Goal: Information Seeking & Learning: Compare options

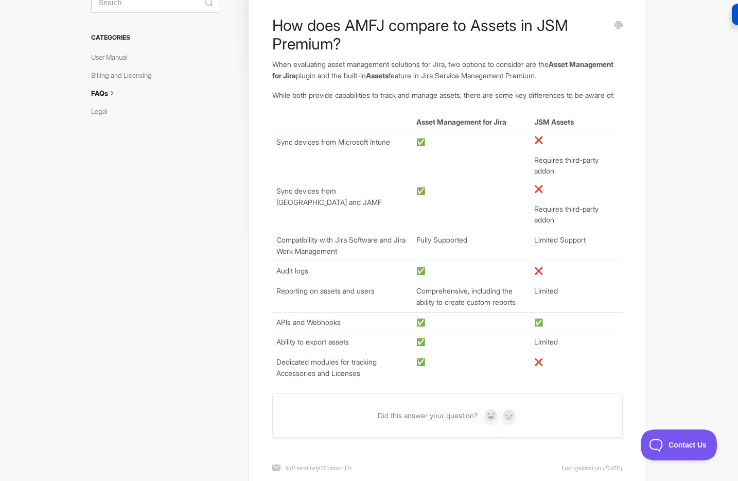
scroll to position [78, 0]
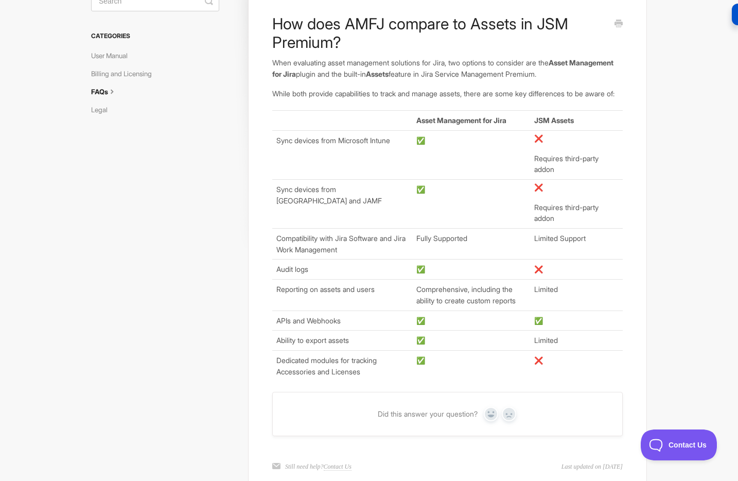
click at [389, 165] on td "Sync devices from Microsoft Intune" at bounding box center [342, 154] width 140 height 49
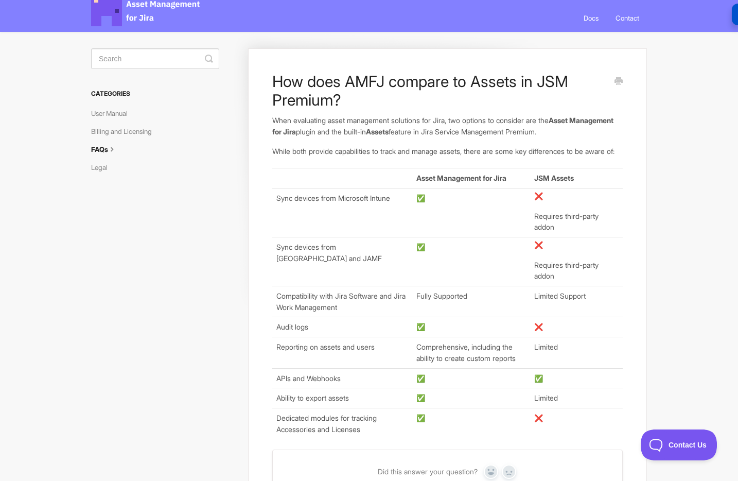
scroll to position [15, 0]
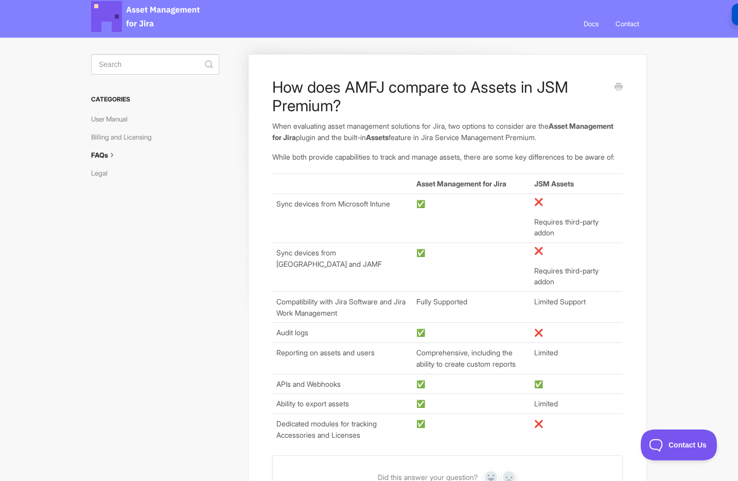
click at [109, 157] on link "FAQs" at bounding box center [108, 155] width 34 height 16
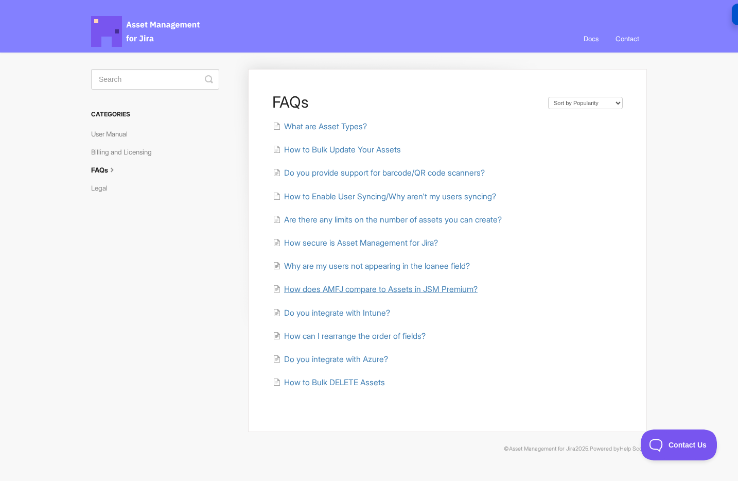
click at [413, 292] on span "How does AMFJ compare to Assets in JSM Premium?" at bounding box center [380, 289] width 193 height 10
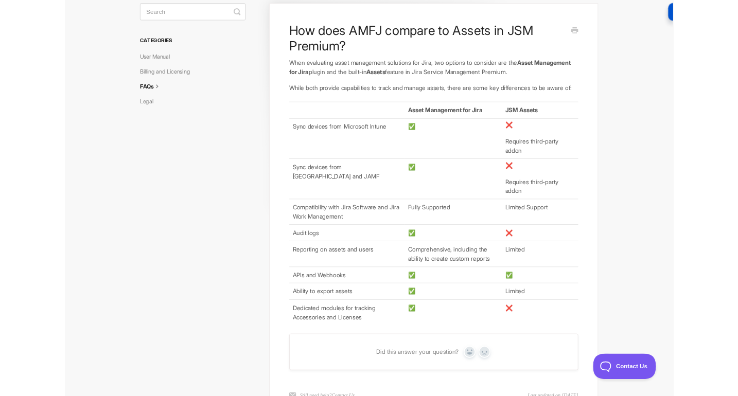
scroll to position [84, 0]
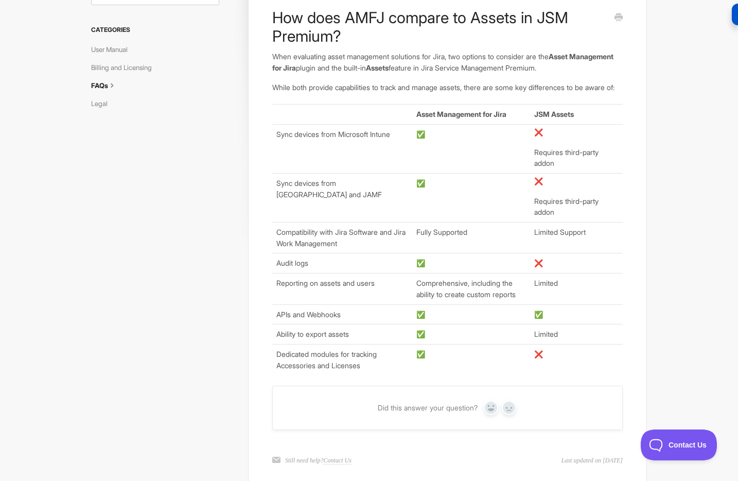
click at [357, 273] on td "Audit logs" at bounding box center [342, 263] width 140 height 20
click at [376, 271] on td "Audit logs" at bounding box center [342, 263] width 140 height 20
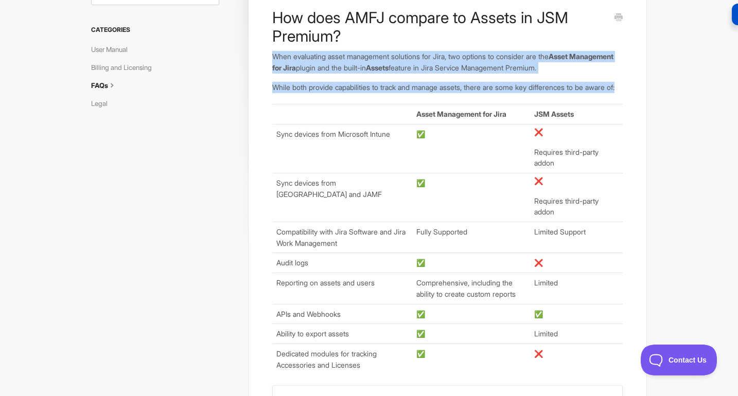
drag, startPoint x: 356, startPoint y: 99, endPoint x: 269, endPoint y: 61, distance: 94.9
click at [269, 61] on div "How does AMFJ compare to Assets in JSM Premium? When evaluating asset managemen…" at bounding box center [447, 239] width 399 height 508
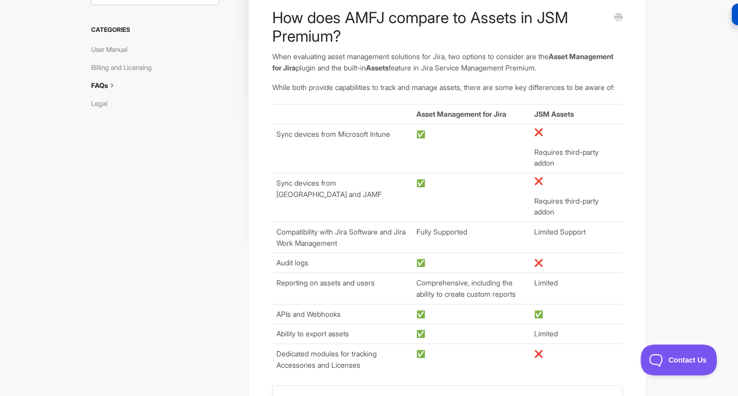
click at [308, 76] on article "How does AMFJ compare to Assets in JSM Premium? When evaluating asset managemen…" at bounding box center [447, 191] width 350 height 366
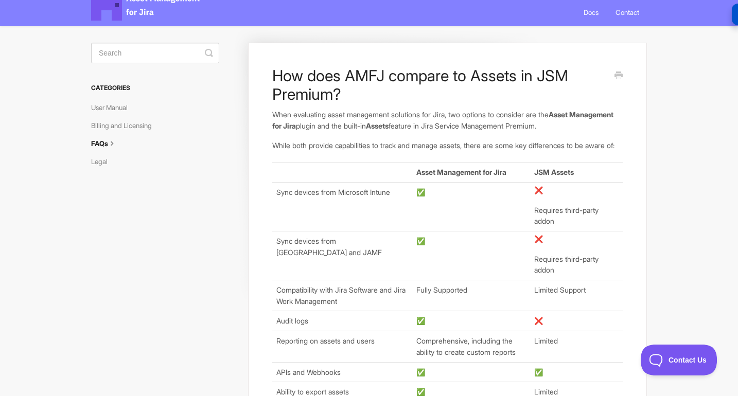
scroll to position [0, 0]
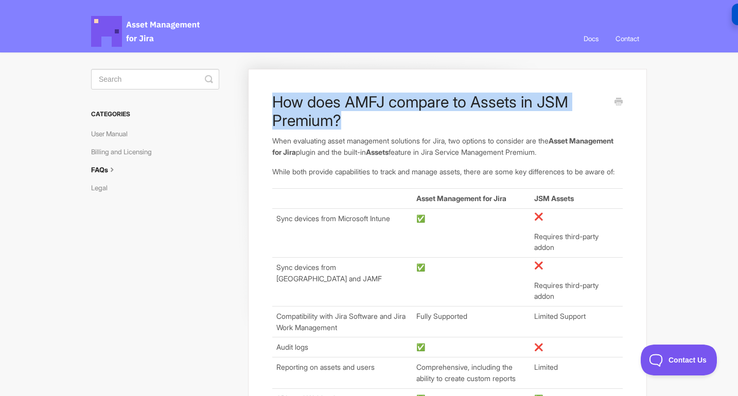
drag, startPoint x: 349, startPoint y: 122, endPoint x: 272, endPoint y: 106, distance: 78.2
click at [272, 106] on h1 "How does AMFJ compare to Assets in JSM Premium?" at bounding box center [439, 111] width 335 height 37
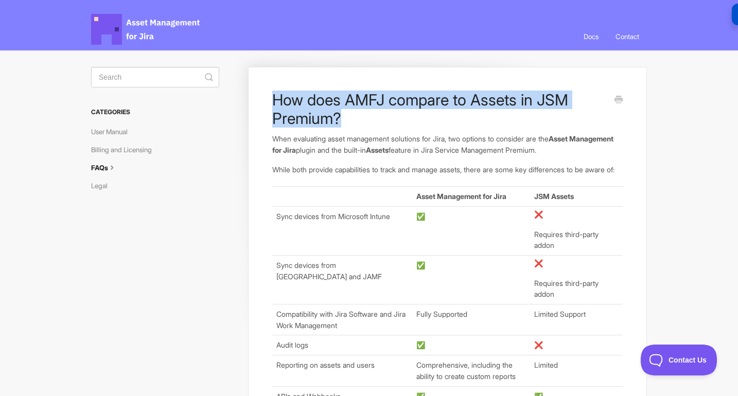
scroll to position [4, 0]
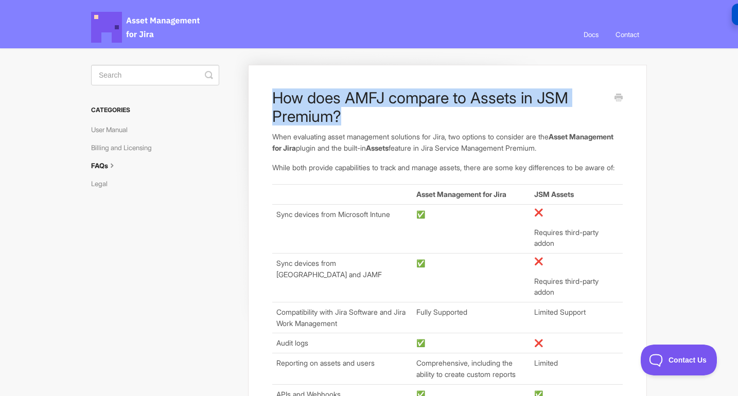
click at [352, 125] on h1 "How does AMFJ compare to Assets in JSM Premium?" at bounding box center [439, 106] width 335 height 37
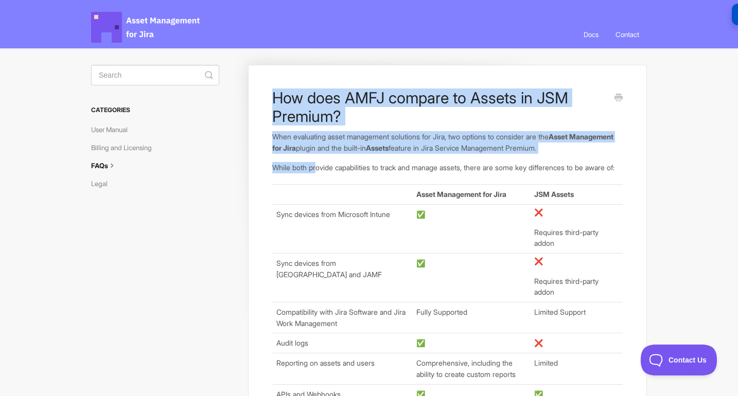
drag, startPoint x: 319, startPoint y: 173, endPoint x: 315, endPoint y: 159, distance: 14.6
click at [275, 105] on article "How does AMFJ compare to Assets in JSM Premium? When evaluating asset managemen…" at bounding box center [447, 271] width 350 height 366
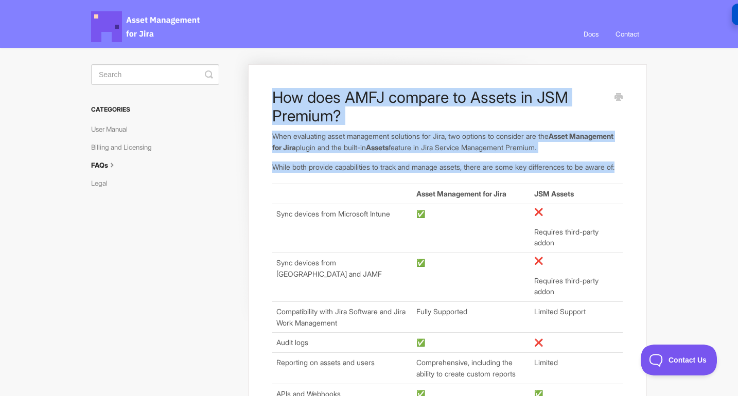
drag, startPoint x: 319, startPoint y: 178, endPoint x: 273, endPoint y: 102, distance: 89.4
click at [273, 102] on article "How does AMFJ compare to Assets in JSM Premium? When evaluating asset managemen…" at bounding box center [447, 271] width 350 height 366
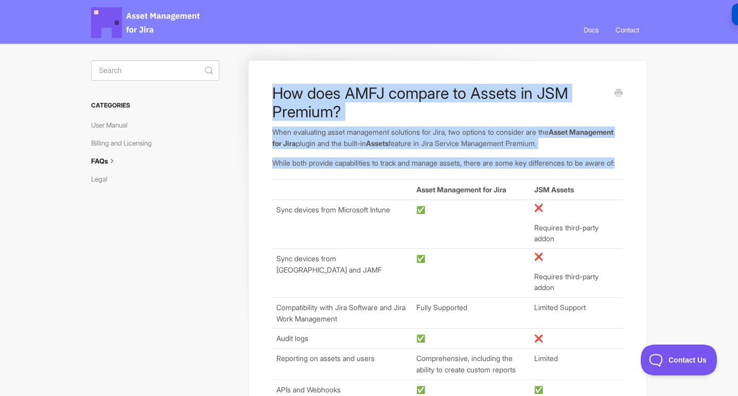
click at [344, 116] on h1 "How does AMFJ compare to Assets in JSM Premium?" at bounding box center [439, 102] width 335 height 37
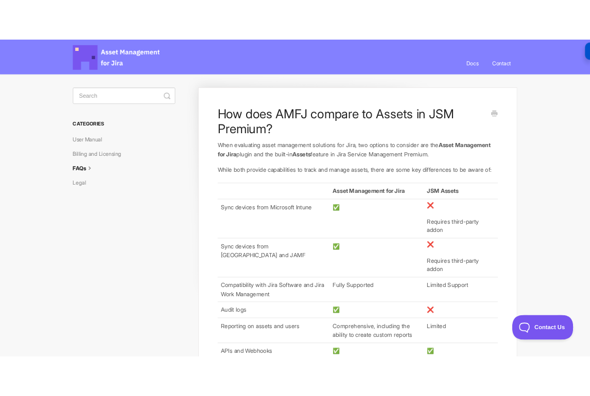
scroll to position [9, 0]
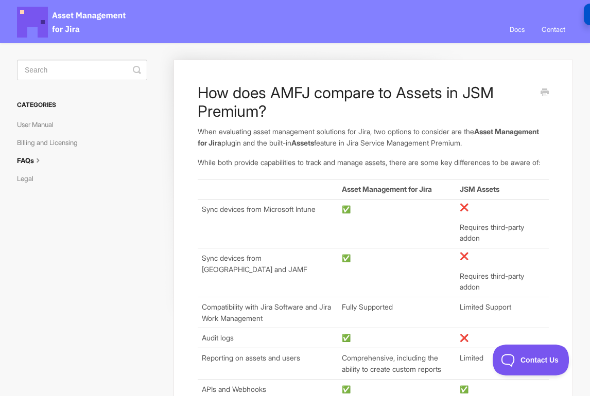
click at [383, 64] on div "How does AMFJ compare to Assets in JSM Premium? When evaluating asset managemen…" at bounding box center [372, 314] width 399 height 508
